Goal: Task Accomplishment & Management: Manage account settings

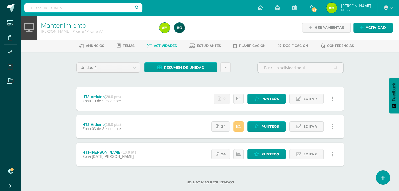
click at [301, 91] on div "Estatus de Actividad: 27 Estudiantes sin calificar 0 Estudiantes con cero Media…" at bounding box center [274, 99] width 138 height 24
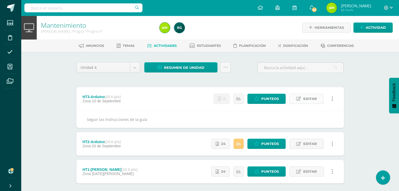
click at [307, 100] on span "Editar" at bounding box center [310, 99] width 14 height 10
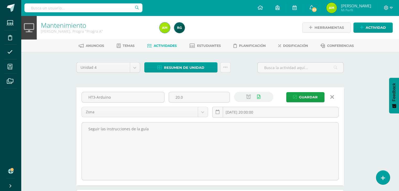
click at [278, 105] on div "HT3-[PERSON_NAME] 20.0 Zona Zona Examen [DATE] 20:00:00 [GEOGRAPHIC_DATA]" at bounding box center [209, 107] width 261 height 30
click at [277, 110] on input "[DATE] 20:00:00" at bounding box center [275, 112] width 126 height 10
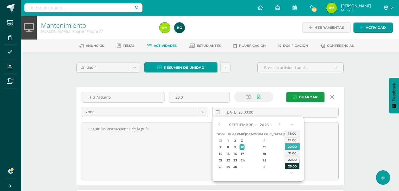
click at [295, 167] on div "23:00" at bounding box center [292, 166] width 15 height 7
type input "2025-09-10 23:00"
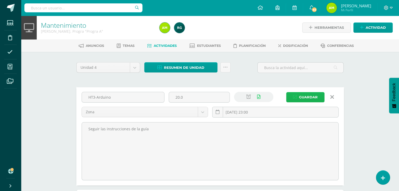
click at [310, 93] on span "Guardar" at bounding box center [308, 98] width 19 height 10
